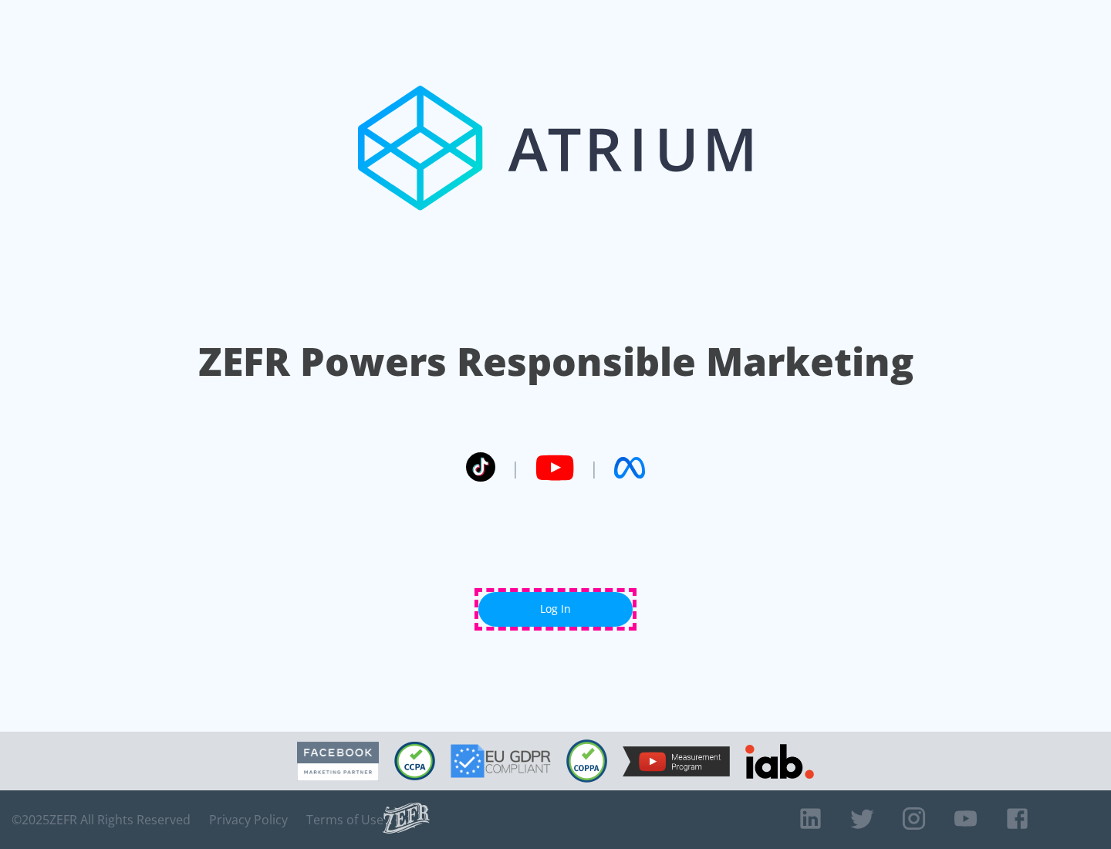
click at [556, 609] on link "Log In" at bounding box center [555, 609] width 154 height 35
